Goal: Task Accomplishment & Management: Complete application form

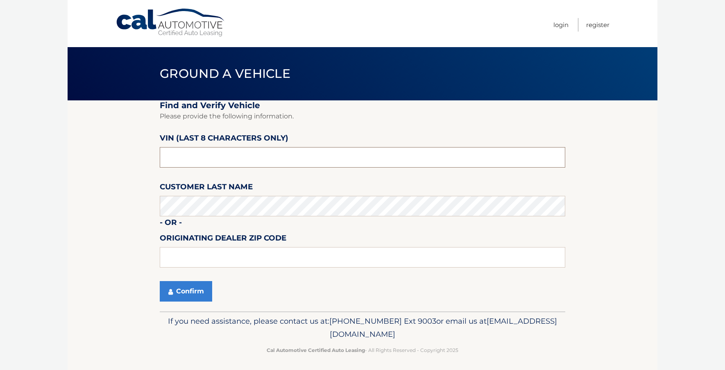
click at [187, 154] on input "text" at bounding box center [362, 157] width 405 height 20
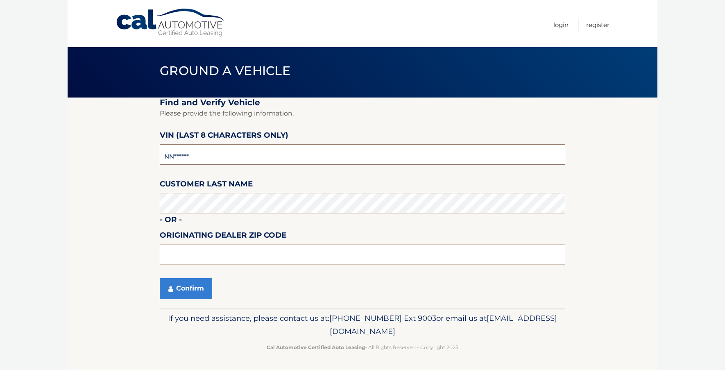
scroll to position [4, 0]
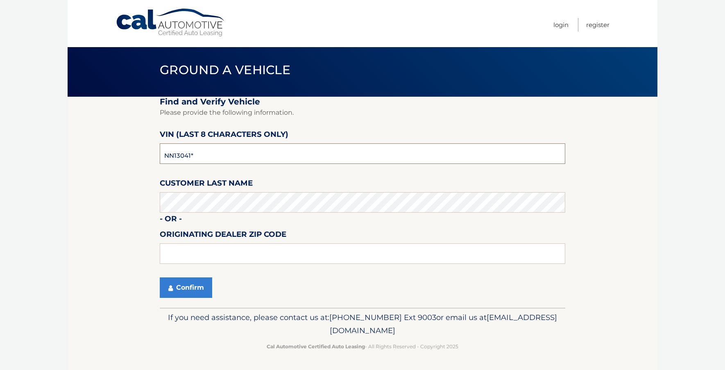
type input "NN130419"
click at [190, 284] on button "Confirm" at bounding box center [186, 287] width 52 height 20
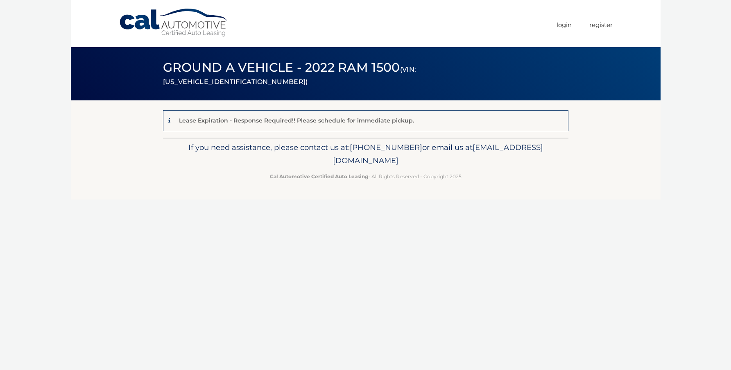
click at [214, 125] on div "Lease Expiration - Response Required!! Please schedule for immediate pickup." at bounding box center [294, 120] width 237 height 10
click at [183, 188] on footer "If you need assistance, please contact us at: [PHONE_NUMBER] or email us at [EM…" at bounding box center [365, 169] width 589 height 62
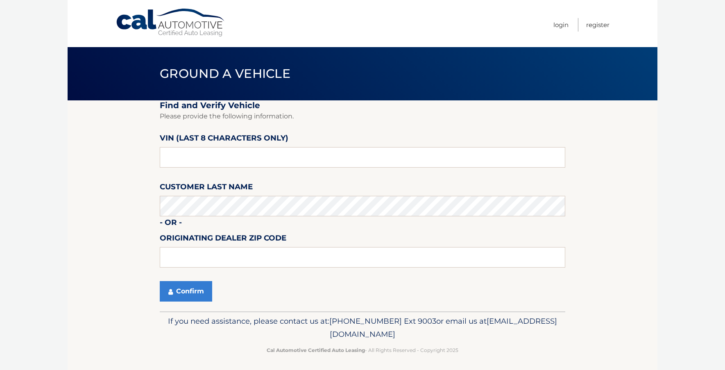
scroll to position [4, 0]
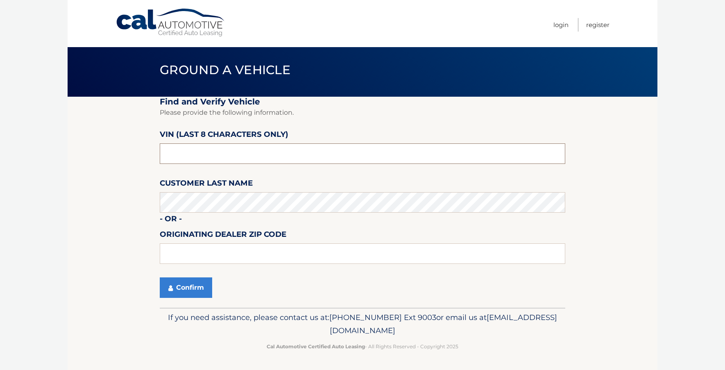
drag, startPoint x: 199, startPoint y: 156, endPoint x: 108, endPoint y: 163, distance: 91.5
click at [108, 164] on section "Find and Verify Vehicle Please provide the following information. VIN (last 8 c…" at bounding box center [362, 202] width 589 height 211
type input "NN130419"
click at [181, 287] on button "Confirm" at bounding box center [186, 287] width 52 height 20
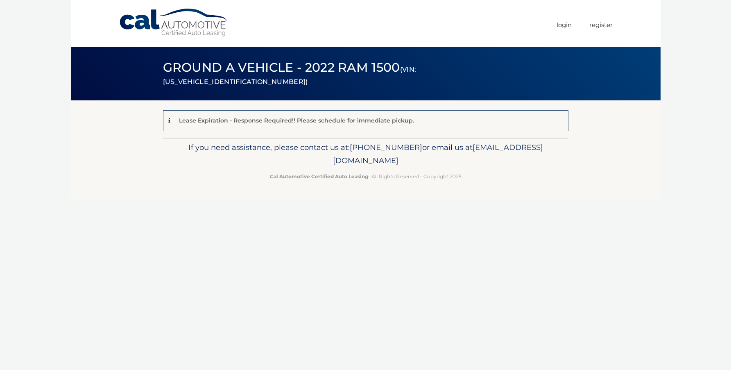
click at [291, 124] on div "Lease Expiration - Response Required!! Please schedule for immediate pickup." at bounding box center [294, 120] width 237 height 10
click at [170, 122] on div "Lease Expiration - Response Required!! Please schedule for immediate pickup." at bounding box center [292, 120] width 244 height 10
click at [273, 235] on div "Cal Automotive Menu Login Register Ground a Vehicle - 2022 Ram 1500 ×" at bounding box center [365, 185] width 589 height 370
drag, startPoint x: 290, startPoint y: 159, endPoint x: 438, endPoint y: 160, distance: 147.8
click at [438, 160] on p "If you need assistance, please contact us at: 609-807-3200 or email us at Custo…" at bounding box center [365, 154] width 395 height 26
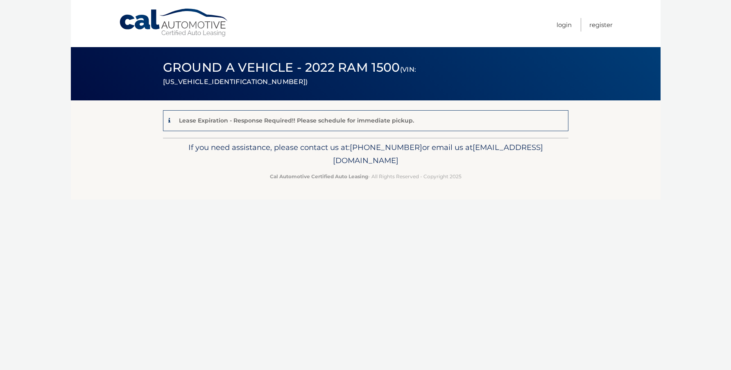
copy span "[EMAIL_ADDRESS][DOMAIN_NAME]"
